Goal: Understand process/instructions: Learn how to perform a task or action

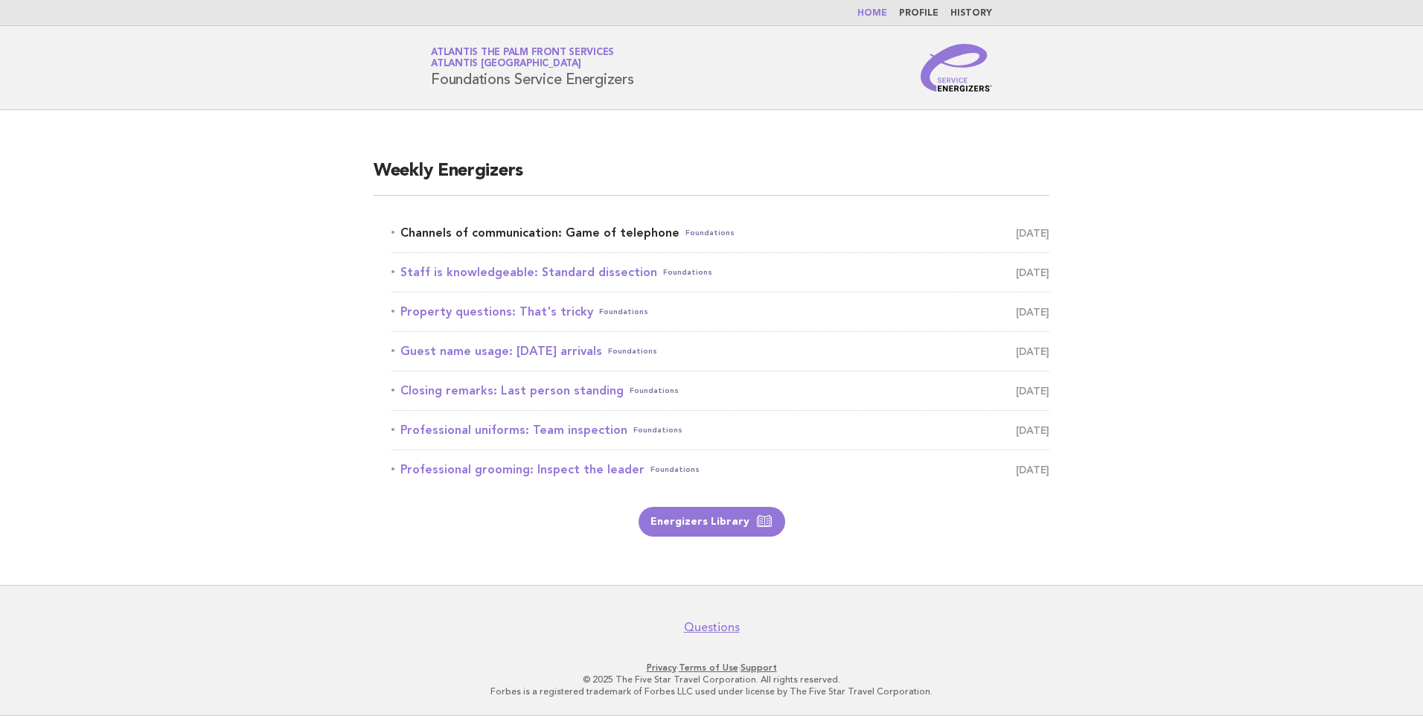
click at [500, 227] on link "Channels of communication: Game of telephone Foundations August 29" at bounding box center [721, 233] width 658 height 21
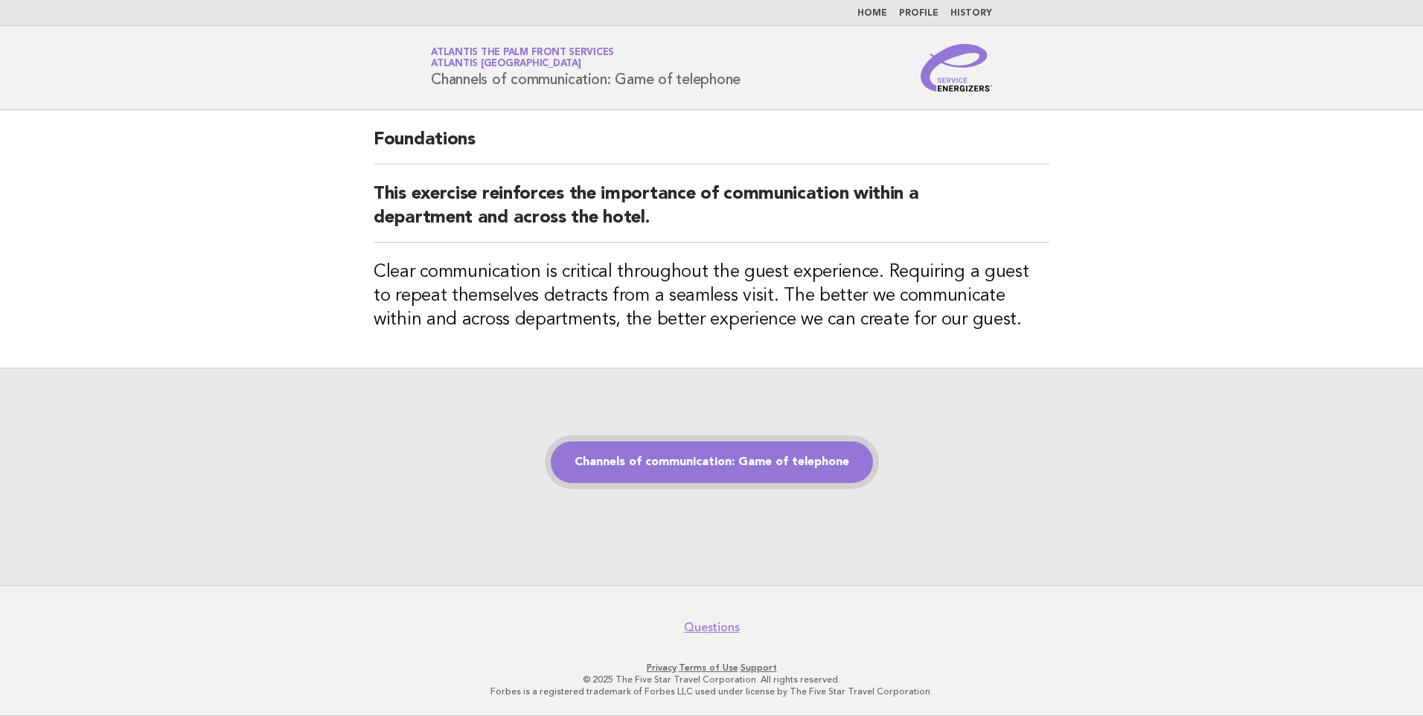
click at [774, 459] on link "Channels of communication: Game of telephone" at bounding box center [712, 462] width 322 height 42
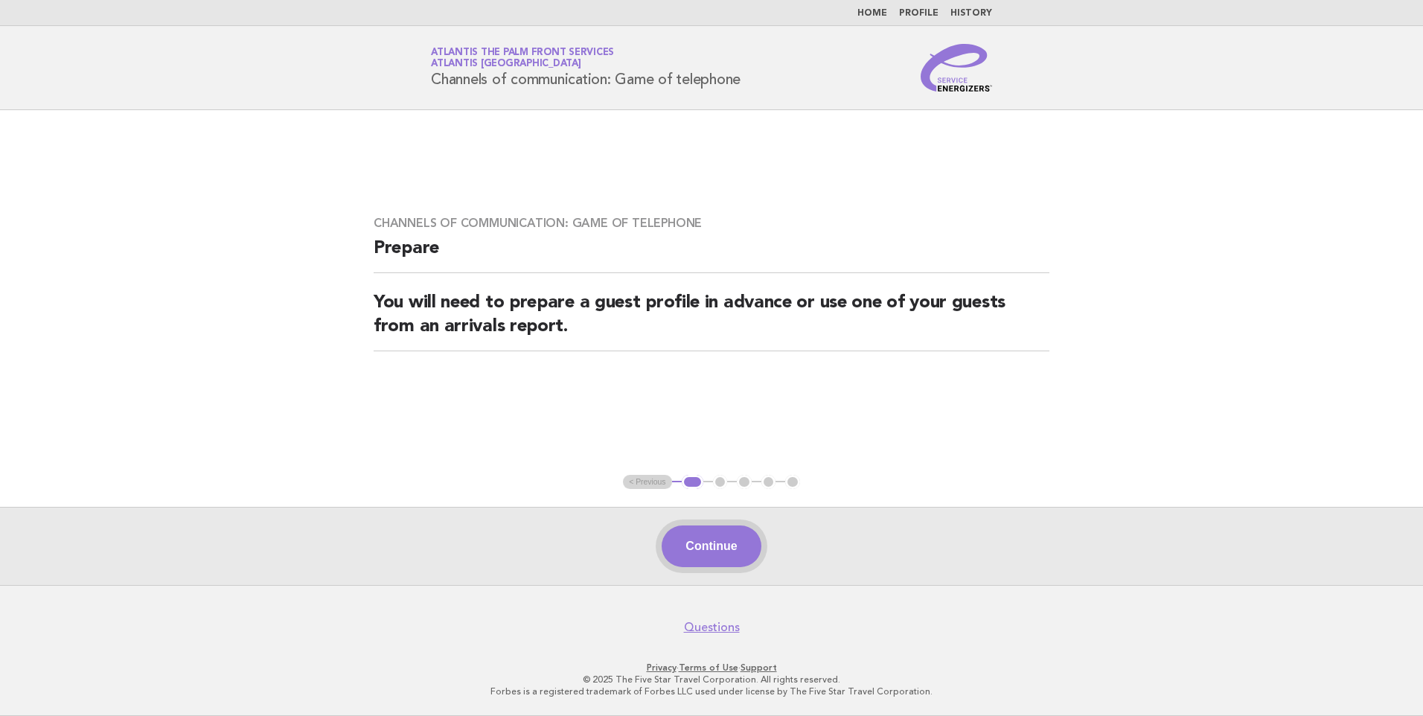
click at [727, 549] on button "Continue" at bounding box center [711, 547] width 99 height 42
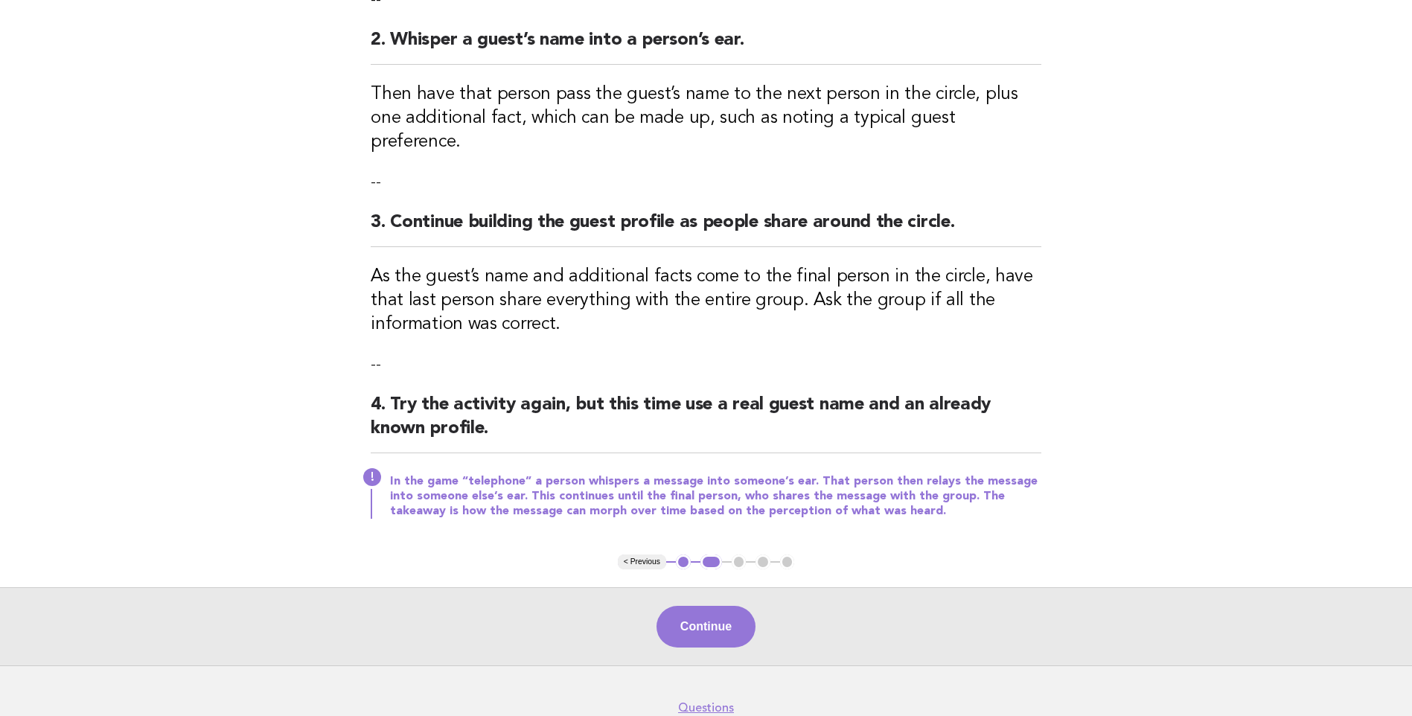
scroll to position [366, 0]
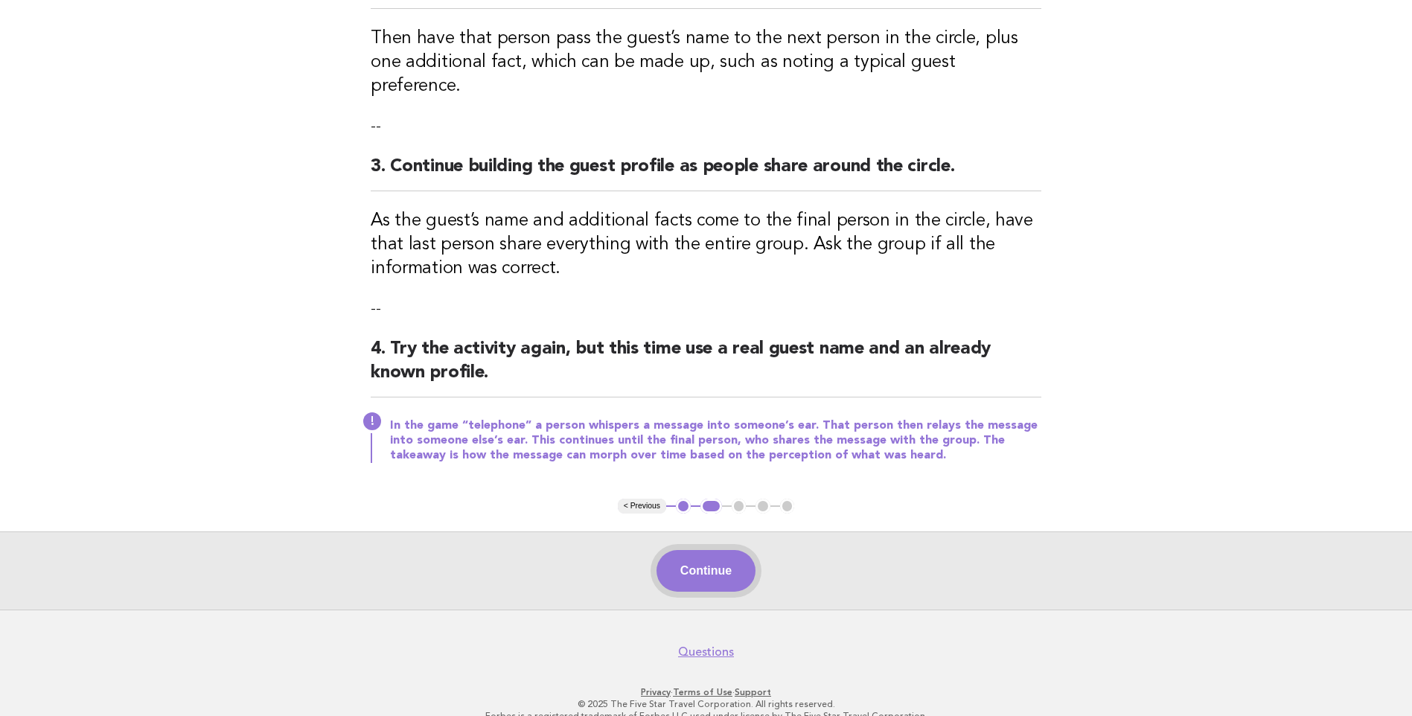
click at [728, 550] on button "Continue" at bounding box center [706, 571] width 99 height 42
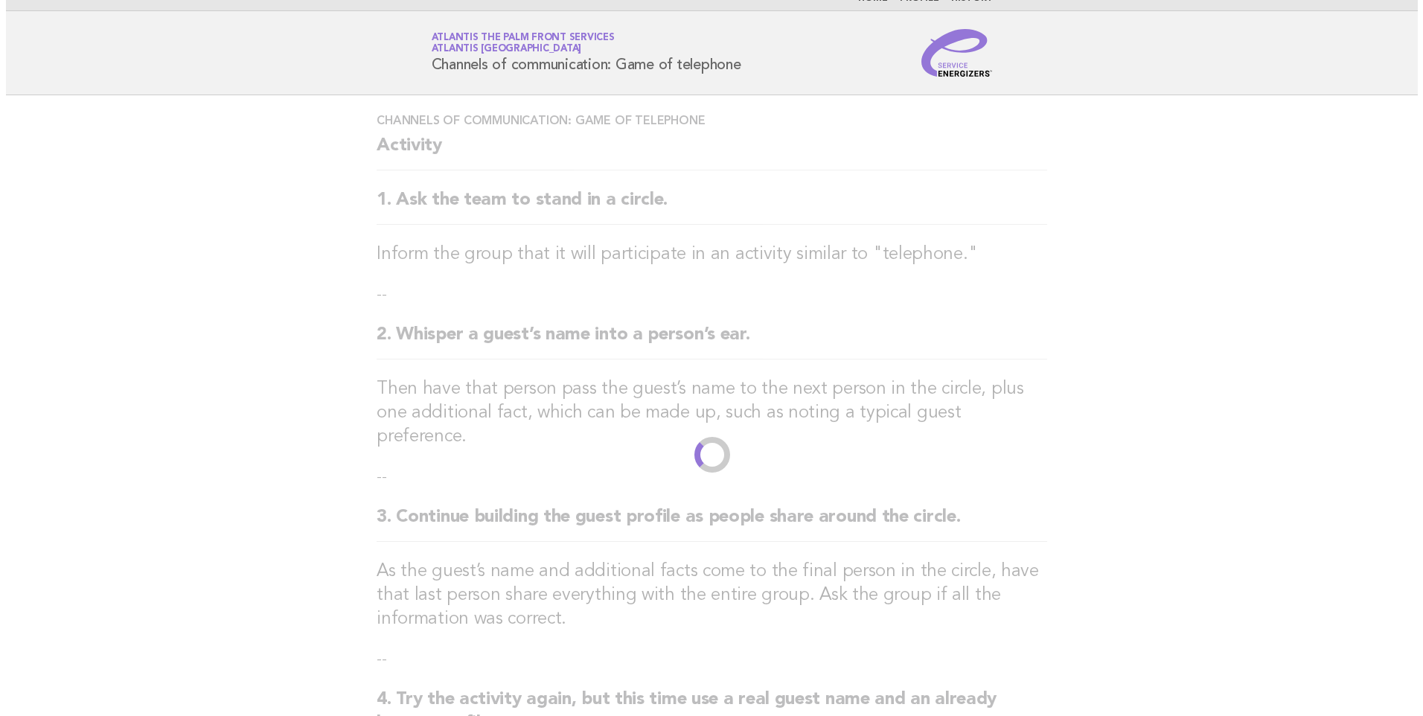
scroll to position [0, 0]
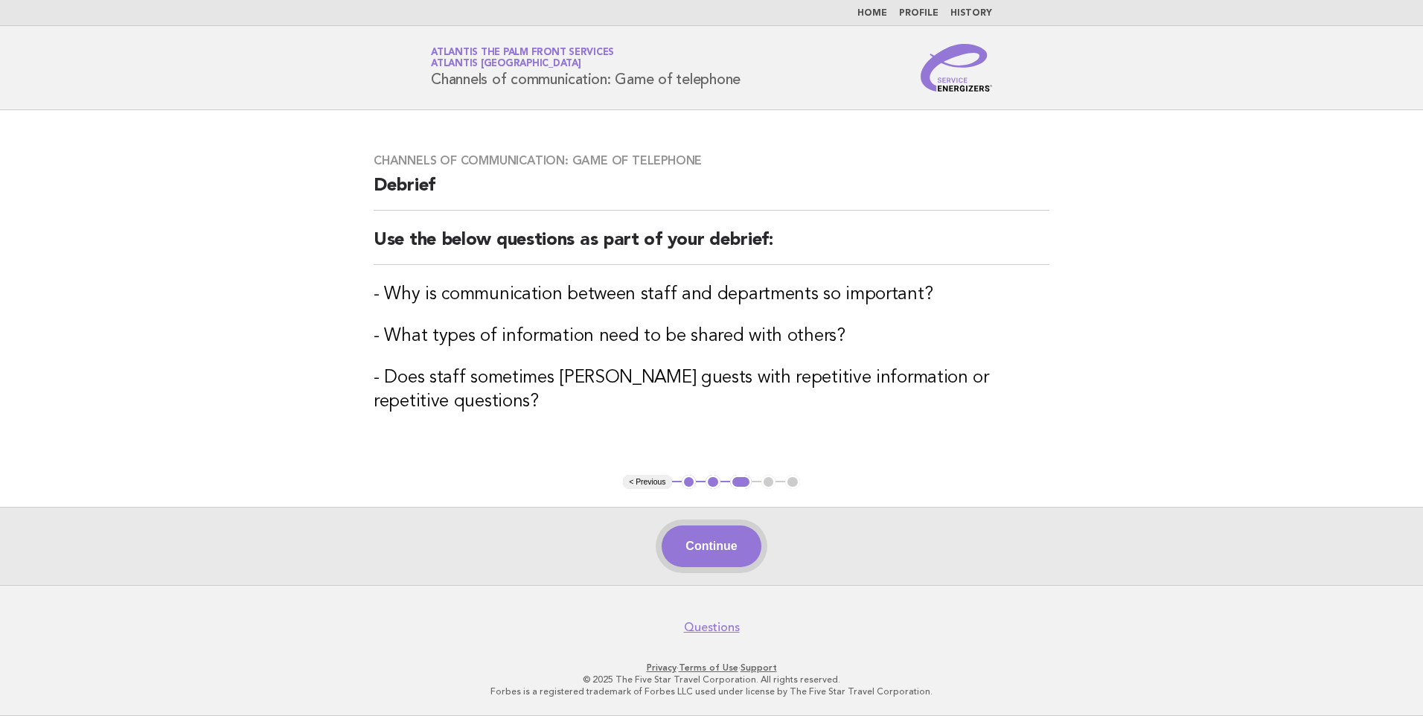
click at [723, 555] on button "Continue" at bounding box center [711, 547] width 99 height 42
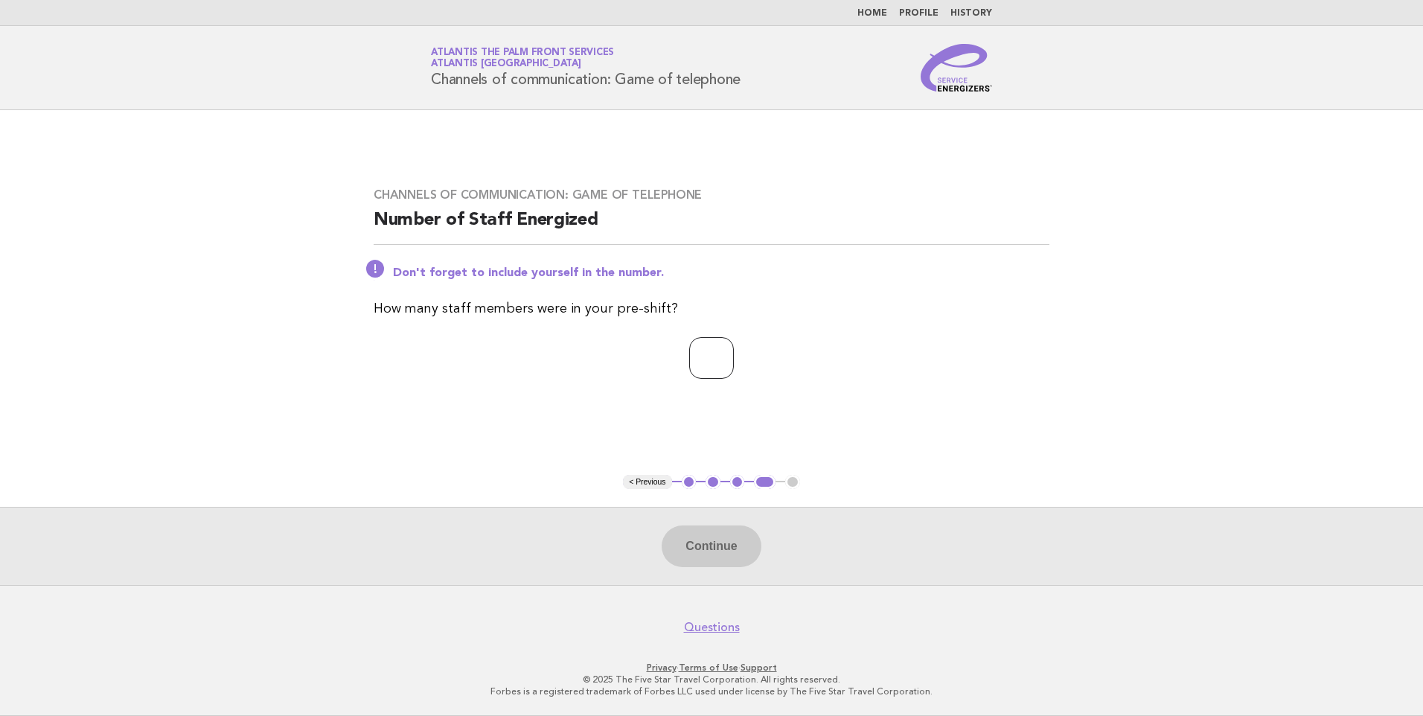
click at [712, 357] on input "number" at bounding box center [711, 358] width 45 height 42
type input "**"
click at [699, 551] on button "Continue" at bounding box center [711, 547] width 99 height 42
